Goal: Find specific page/section: Find specific page/section

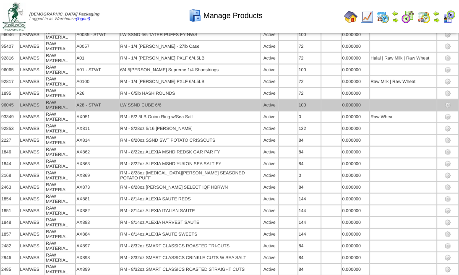
scroll to position [5363, 0]
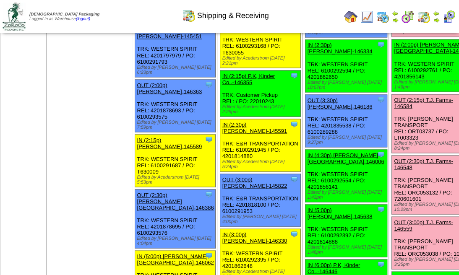
scroll to position [1119, 0]
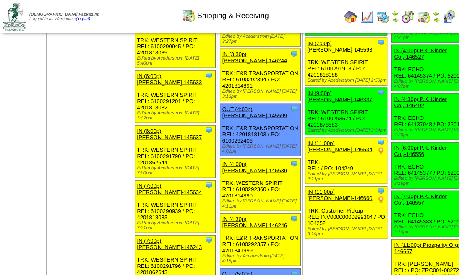
scroll to position [1260, 0]
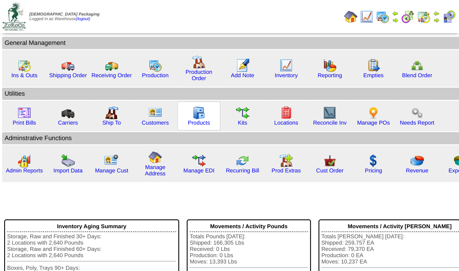
click at [204, 107] on img at bounding box center [198, 112] width 13 height 13
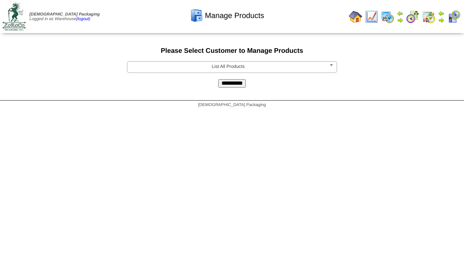
click at [254, 66] on span "List All Products" at bounding box center [228, 67] width 195 height 10
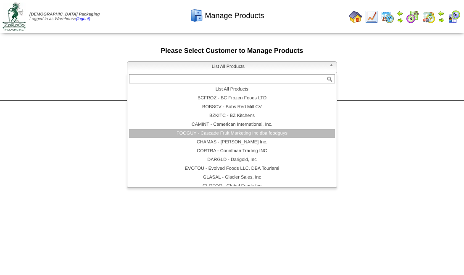
scroll to position [76, 0]
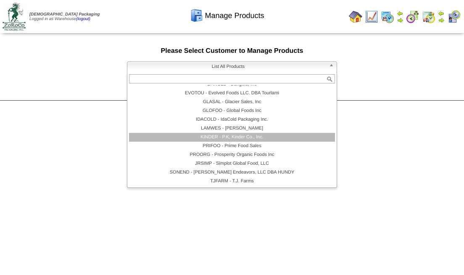
click at [233, 138] on li "KINDER - P.K, Kinder Co., Inc." at bounding box center [232, 137] width 206 height 9
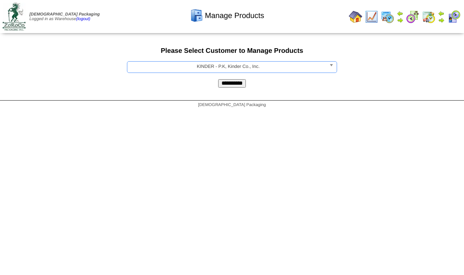
click at [242, 81] on input "**********" at bounding box center [232, 83] width 28 height 8
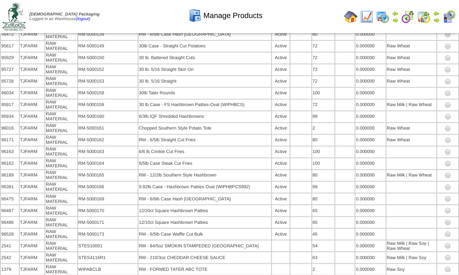
scroll to position [837, 0]
